Goal: Task Accomplishment & Management: Manage account settings

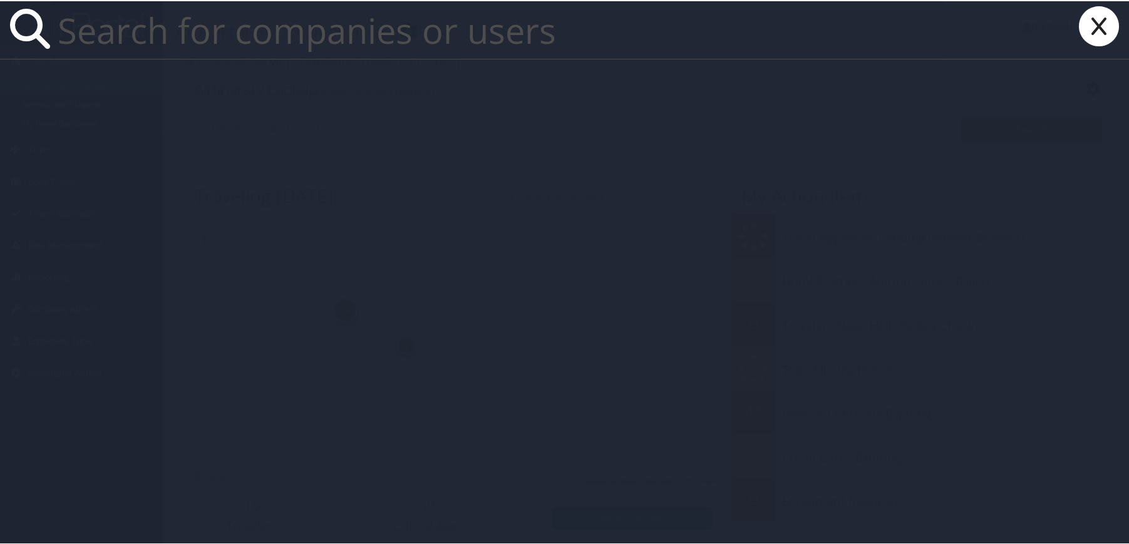
paste input "[PERSON_NAME][EMAIL_ADDRESS][PERSON_NAME][PERSON_NAME][DOMAIN_NAME]"
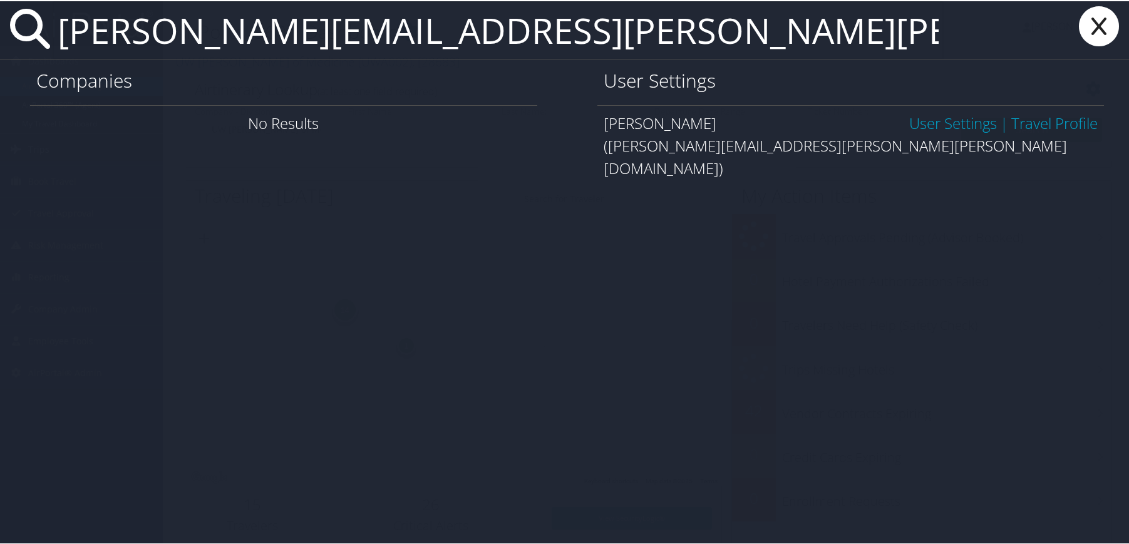
type input "[PERSON_NAME][EMAIL_ADDRESS][PERSON_NAME][PERSON_NAME][DOMAIN_NAME]"
click at [913, 122] on link "User Settings" at bounding box center [954, 122] width 88 height 21
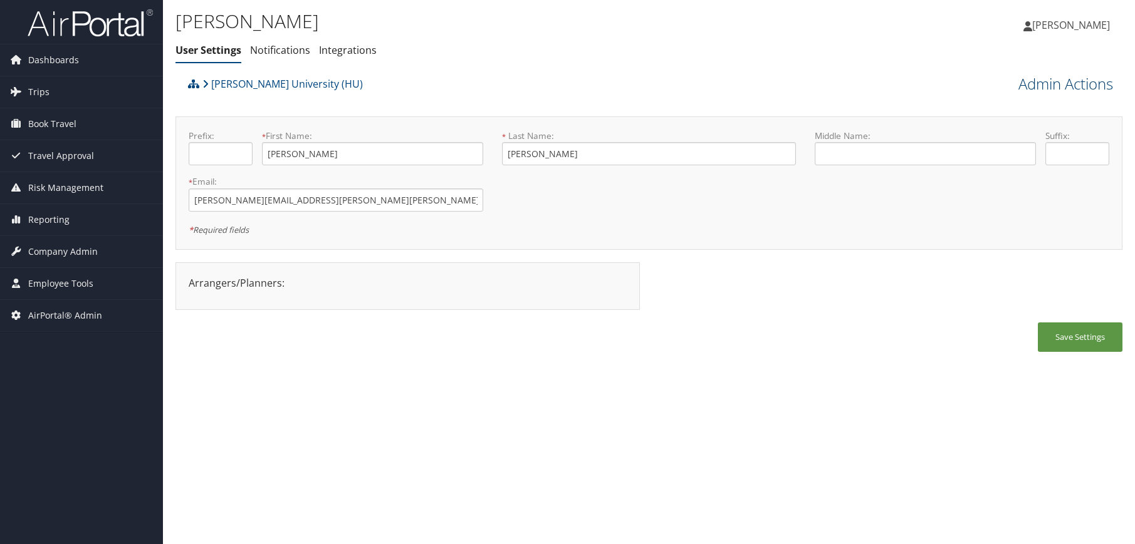
click at [1091, 80] on link "Admin Actions" at bounding box center [1065, 83] width 95 height 21
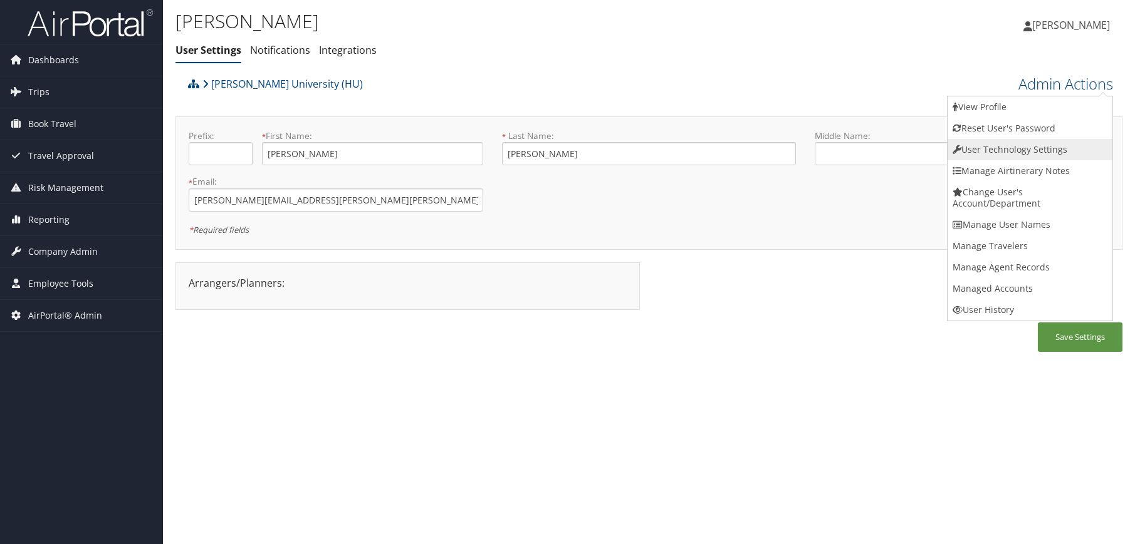
click at [1004, 149] on link "User Technology Settings" at bounding box center [1029, 149] width 165 height 21
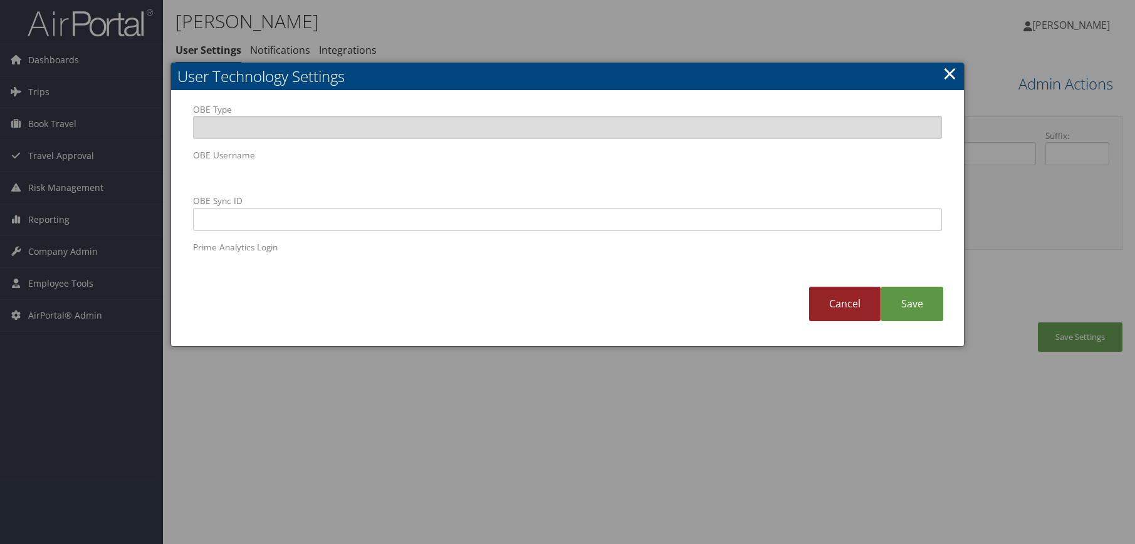
click at [837, 302] on link "Cancel" at bounding box center [844, 304] width 71 height 34
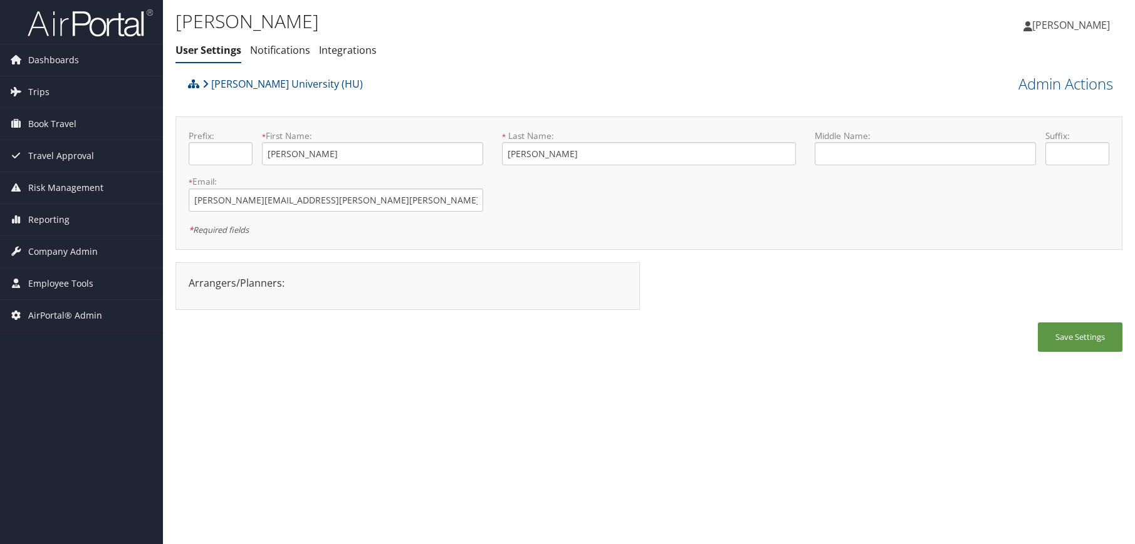
click at [844, 370] on div "Anita Nixon User Settings Notifications Integrations User Settings Notification…" at bounding box center [649, 272] width 972 height 544
